Goal: Find specific page/section: Find specific page/section

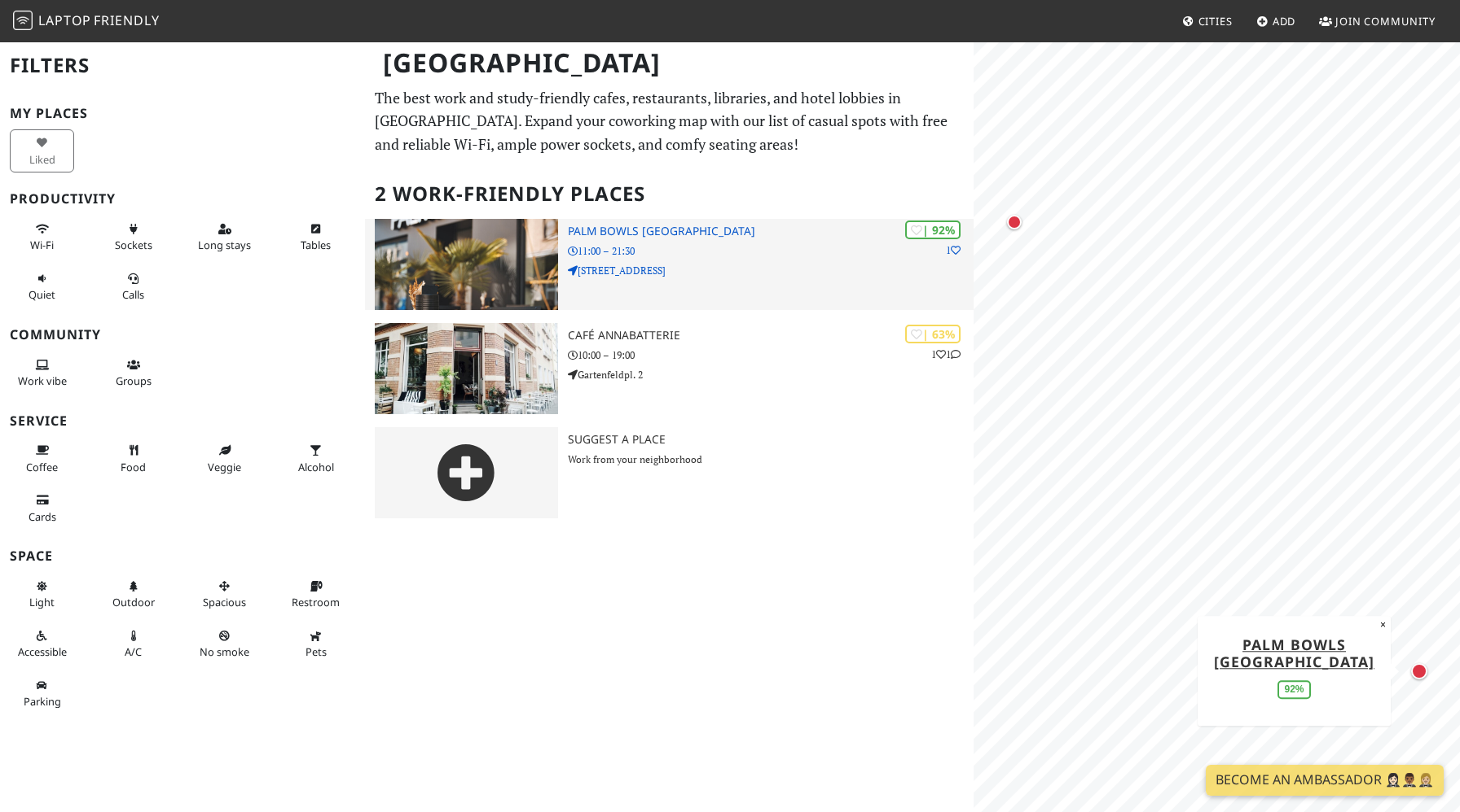
click at [619, 231] on h3 "Palm Bowls [GEOGRAPHIC_DATA]" at bounding box center [770, 231] width 406 height 14
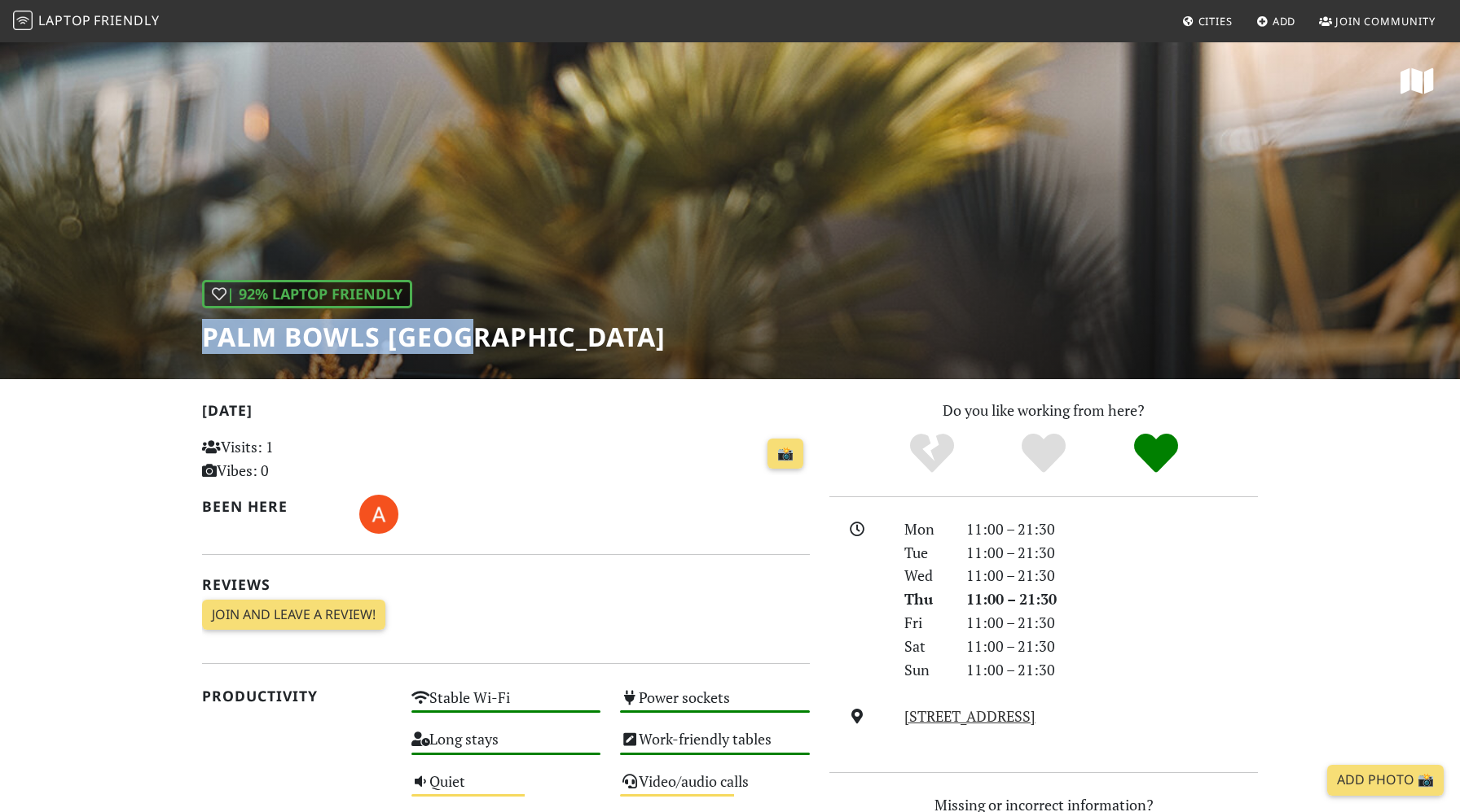
drag, startPoint x: 205, startPoint y: 339, endPoint x: 530, endPoint y: 344, distance: 325.0
click at [530, 344] on div "| 92% Laptop Friendly Palm Bowls [GEOGRAPHIC_DATA]" at bounding box center [730, 210] width 1460 height 339
copy h1 "Palm Bowls [GEOGRAPHIC_DATA]"
